Goal: Task Accomplishment & Management: Use online tool/utility

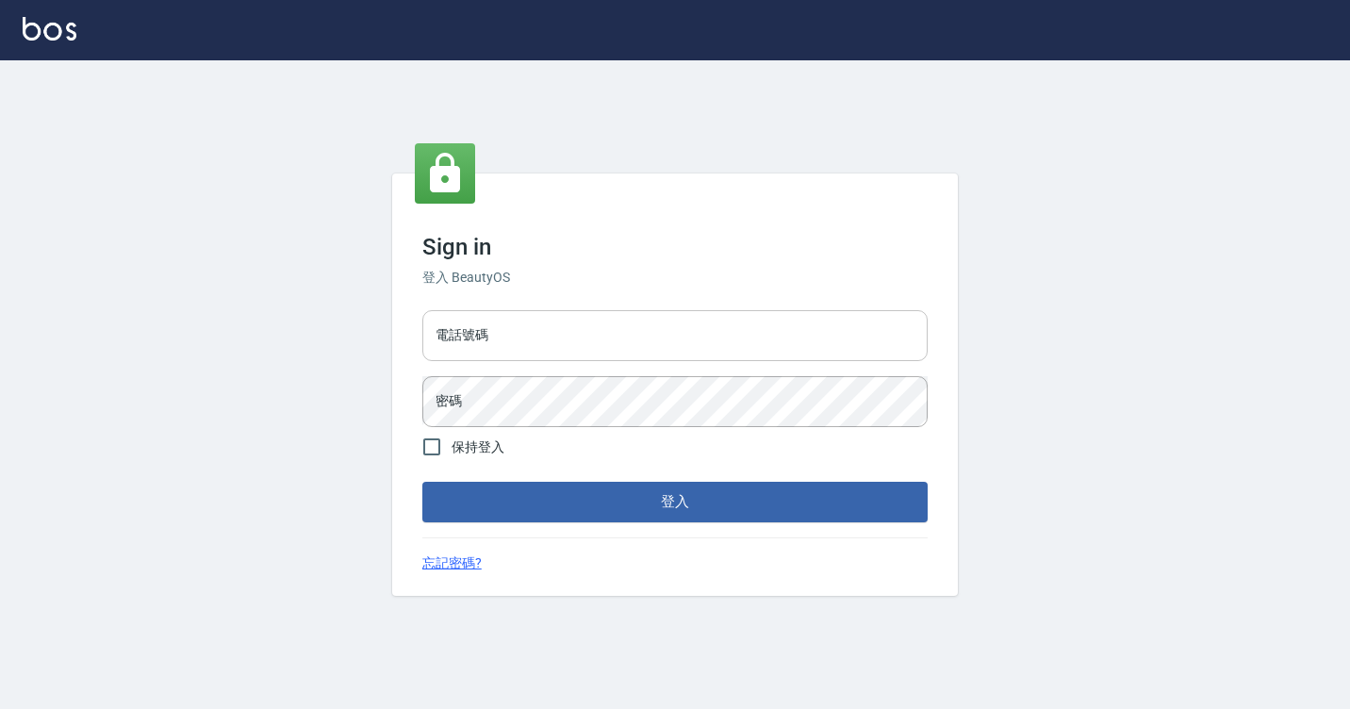
drag, startPoint x: 0, startPoint y: 0, endPoint x: 563, endPoint y: 334, distance: 654.2
click at [563, 334] on input "電話號碼" at bounding box center [674, 335] width 505 height 51
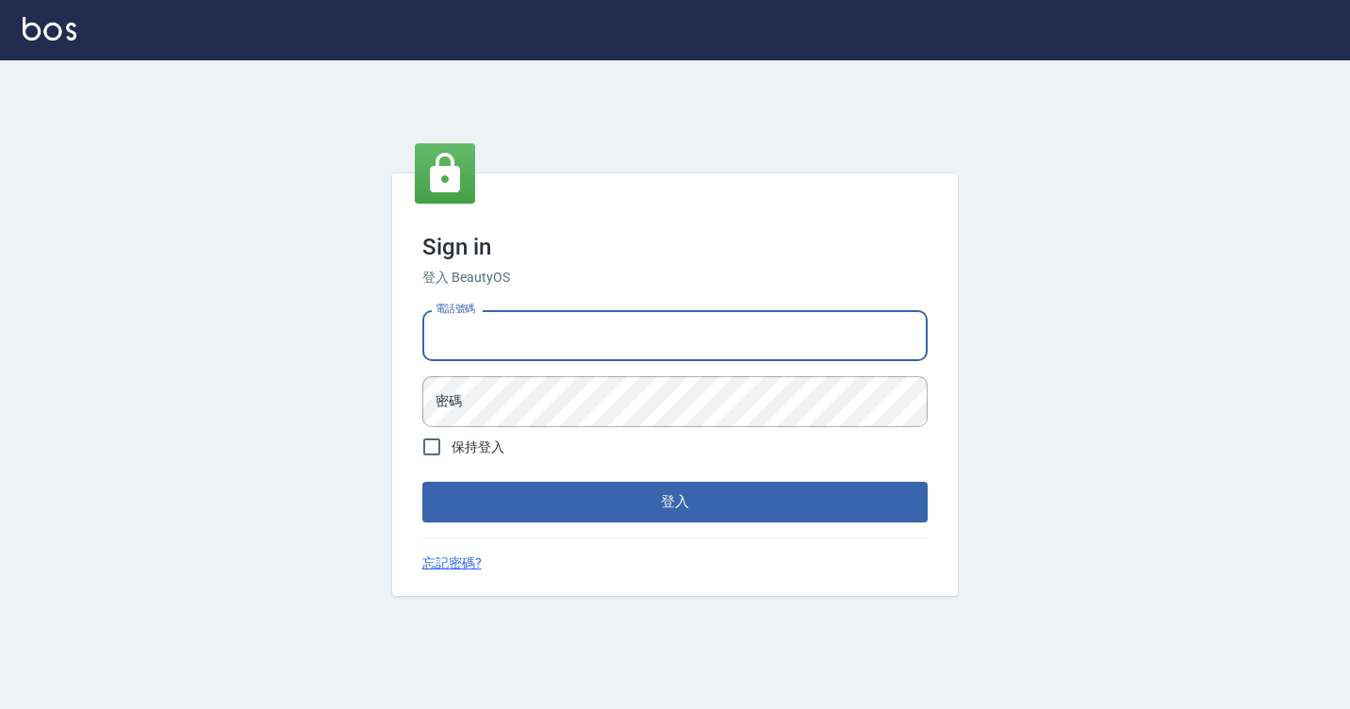
type input "7812080"
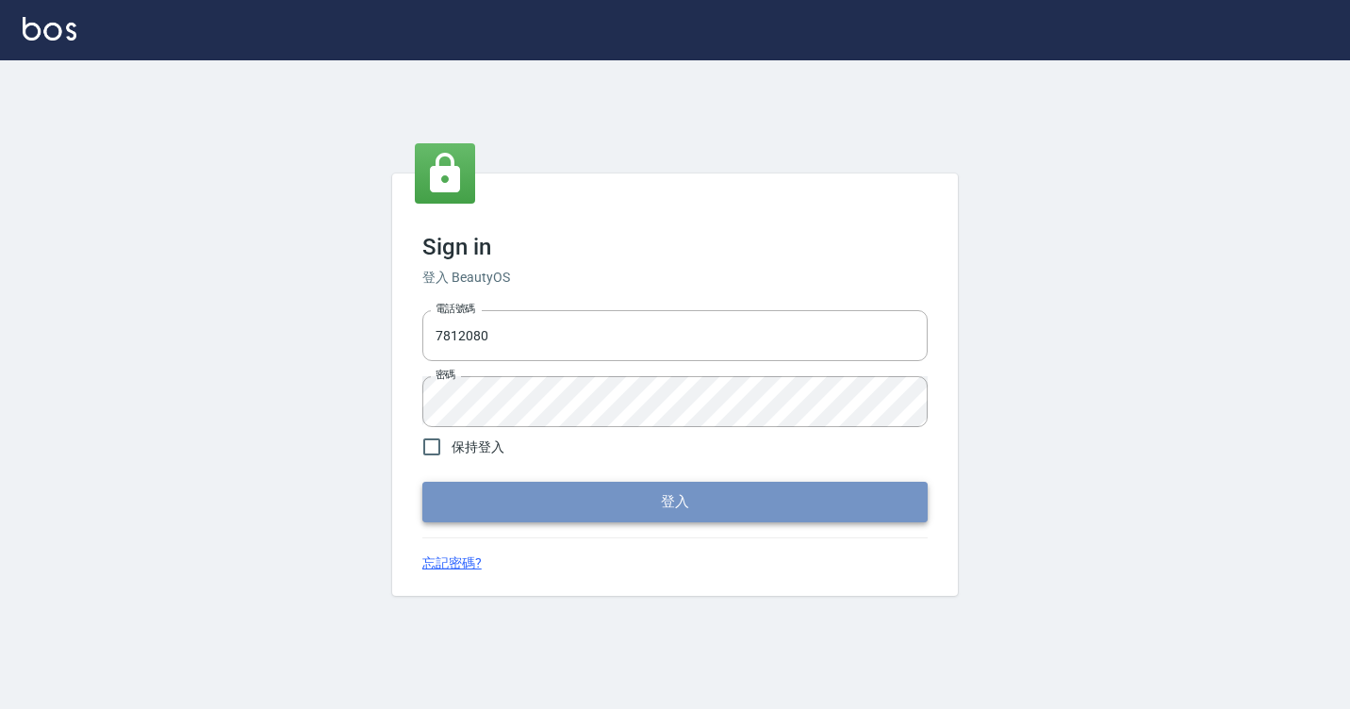
click at [526, 495] on button "登入" at bounding box center [674, 502] width 505 height 40
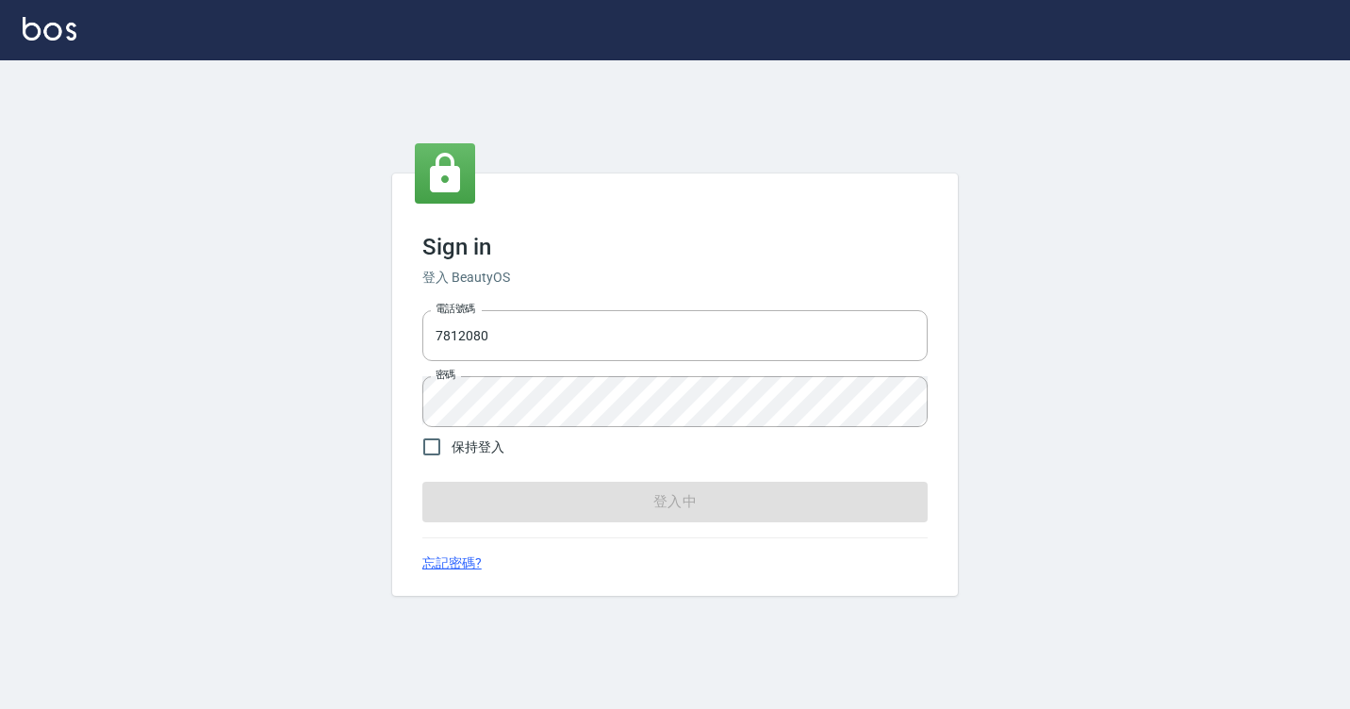
click at [526, 495] on form "電話號碼 [PHONE_NUMBER] 電話號碼 密碼 密碼 保持登入 登入中" at bounding box center [674, 412] width 505 height 219
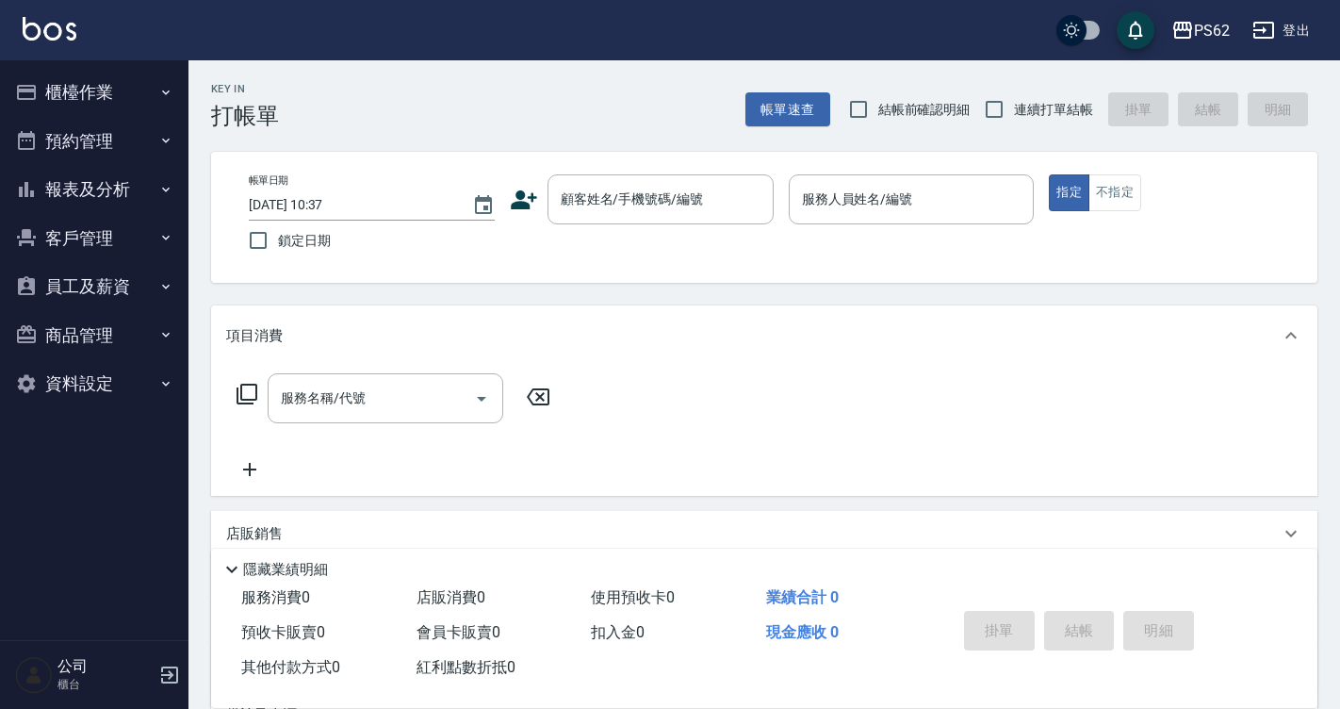
click at [97, 88] on button "櫃檯作業" at bounding box center [94, 92] width 173 height 49
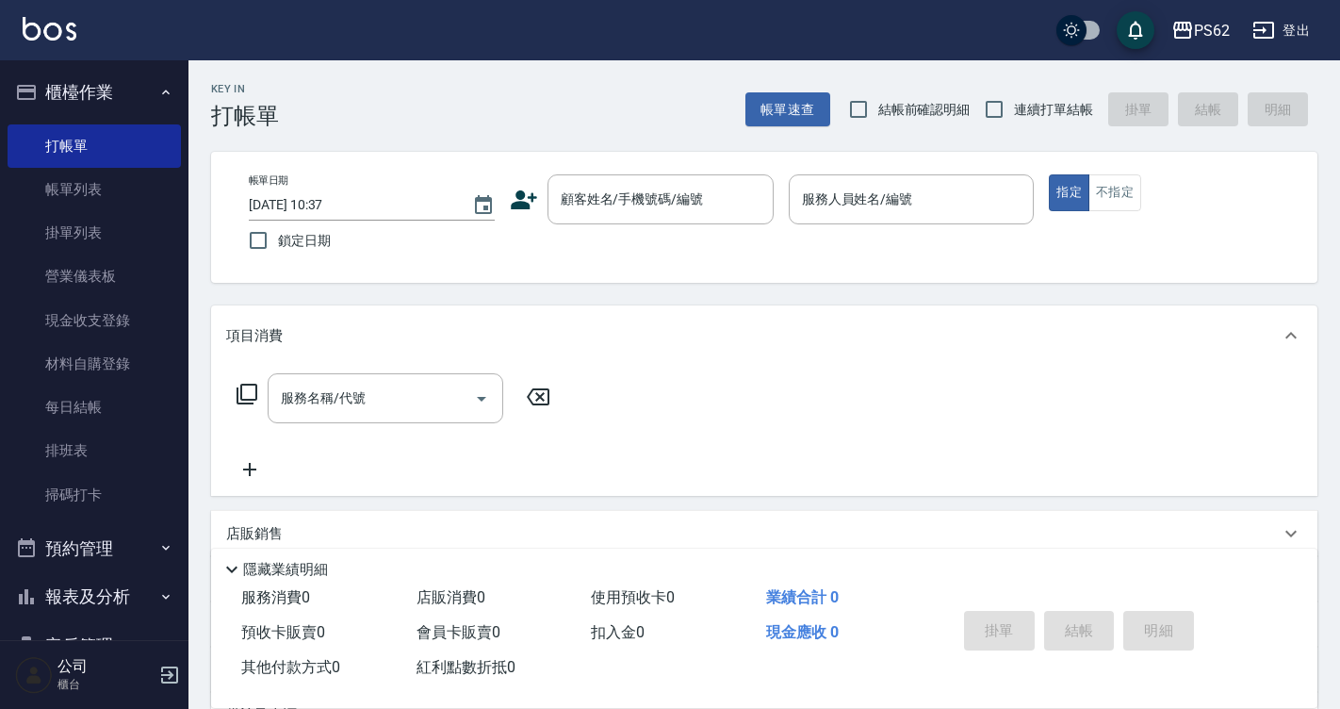
click at [97, 88] on button "櫃檯作業" at bounding box center [94, 92] width 173 height 49
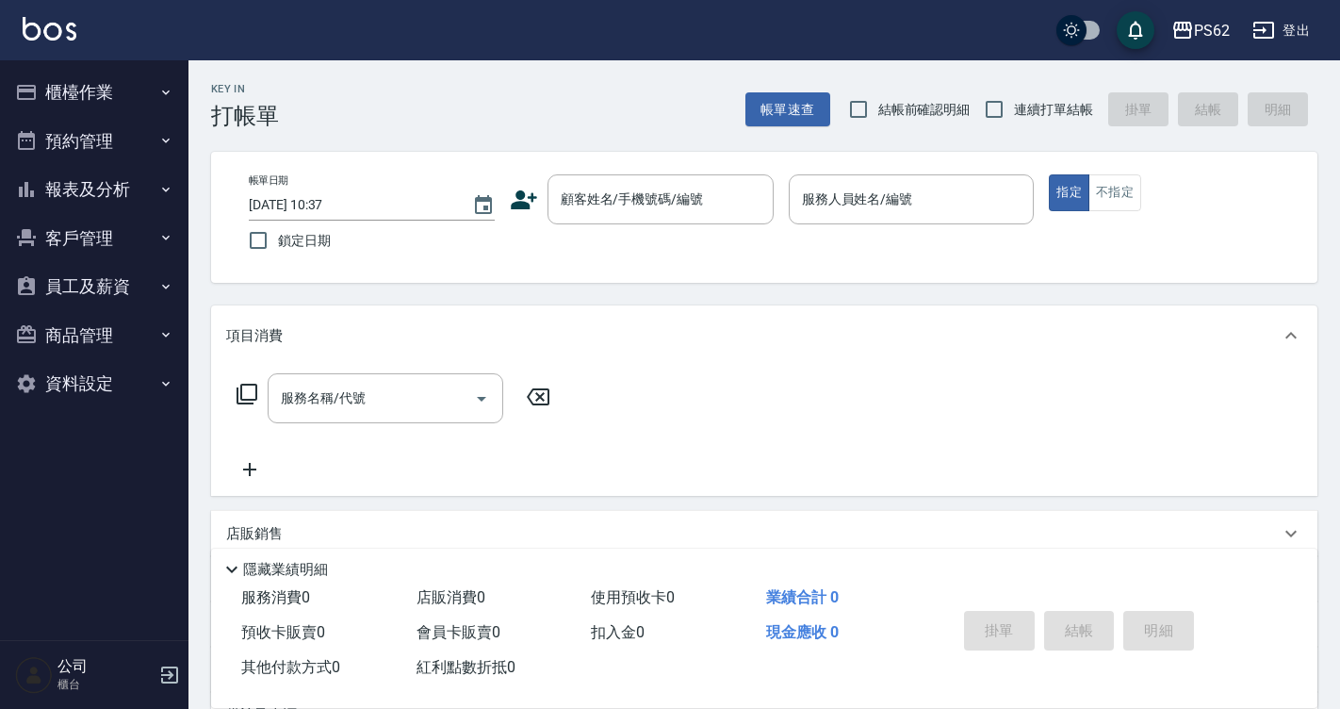
click at [97, 88] on button "櫃檯作業" at bounding box center [94, 92] width 173 height 49
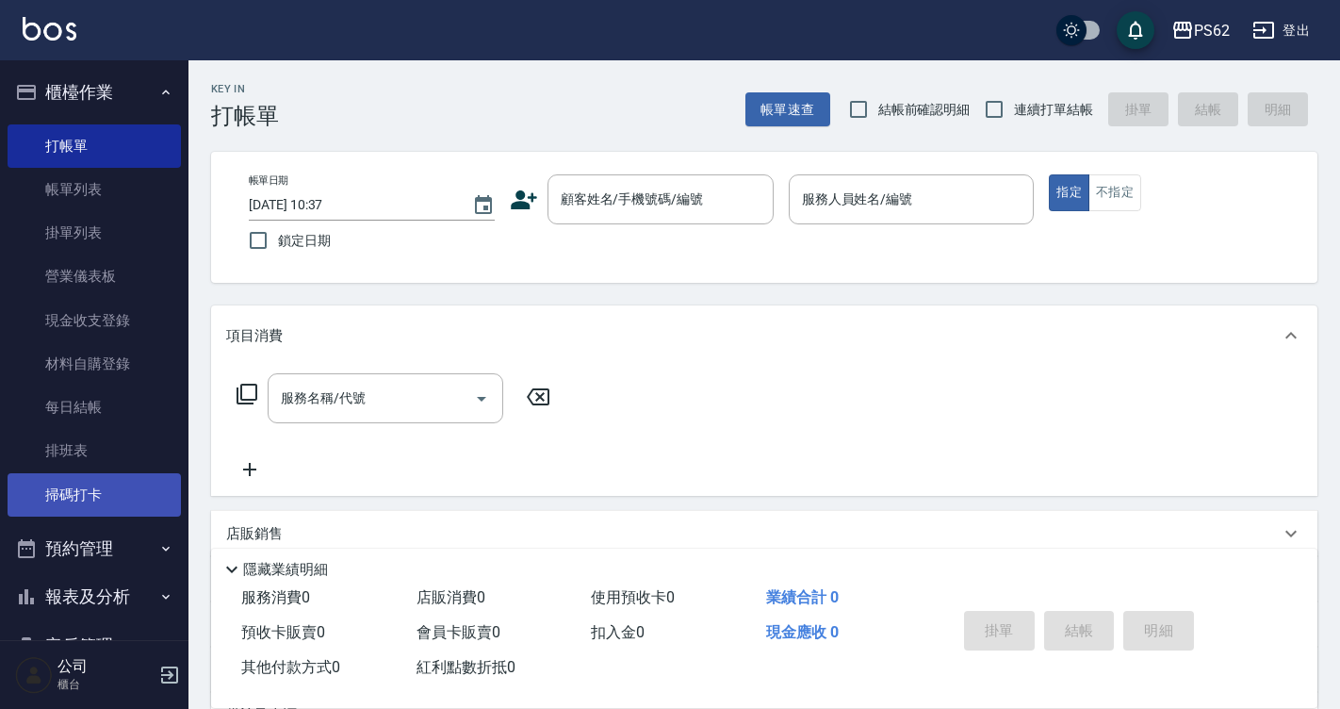
click at [75, 487] on link "掃碼打卡" at bounding box center [94, 494] width 173 height 43
